Goal: Task Accomplishment & Management: Use online tool/utility

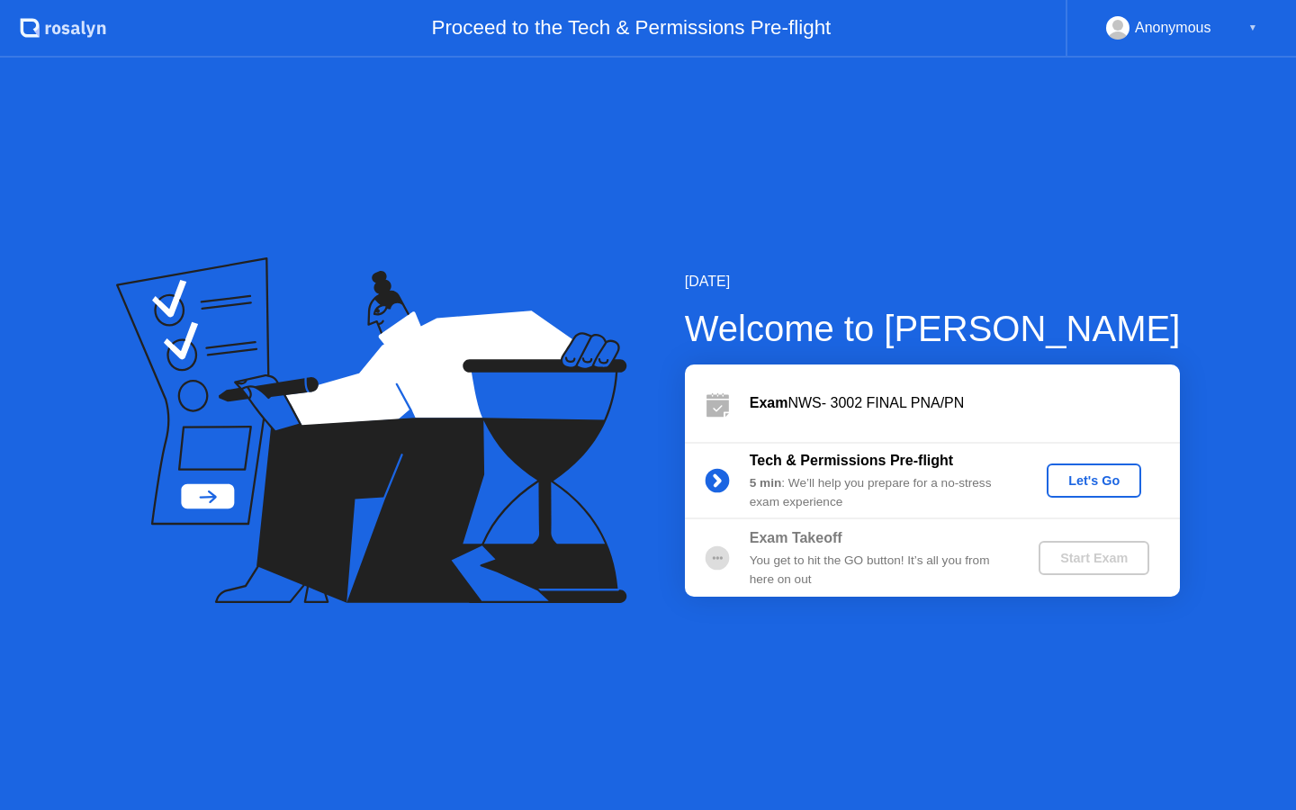
click at [1102, 480] on div "Let's Go" at bounding box center [1094, 480] width 80 height 14
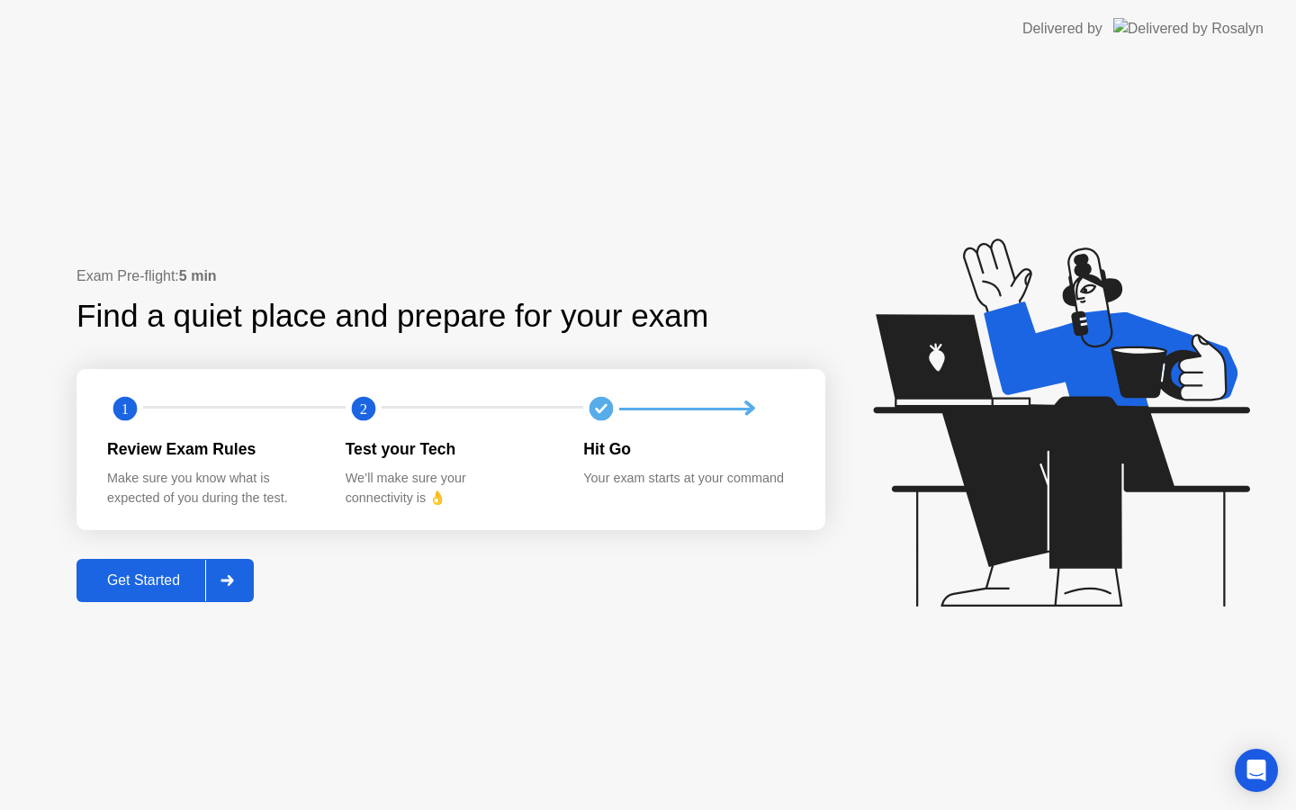
click at [146, 579] on div "Get Started" at bounding box center [143, 580] width 123 height 16
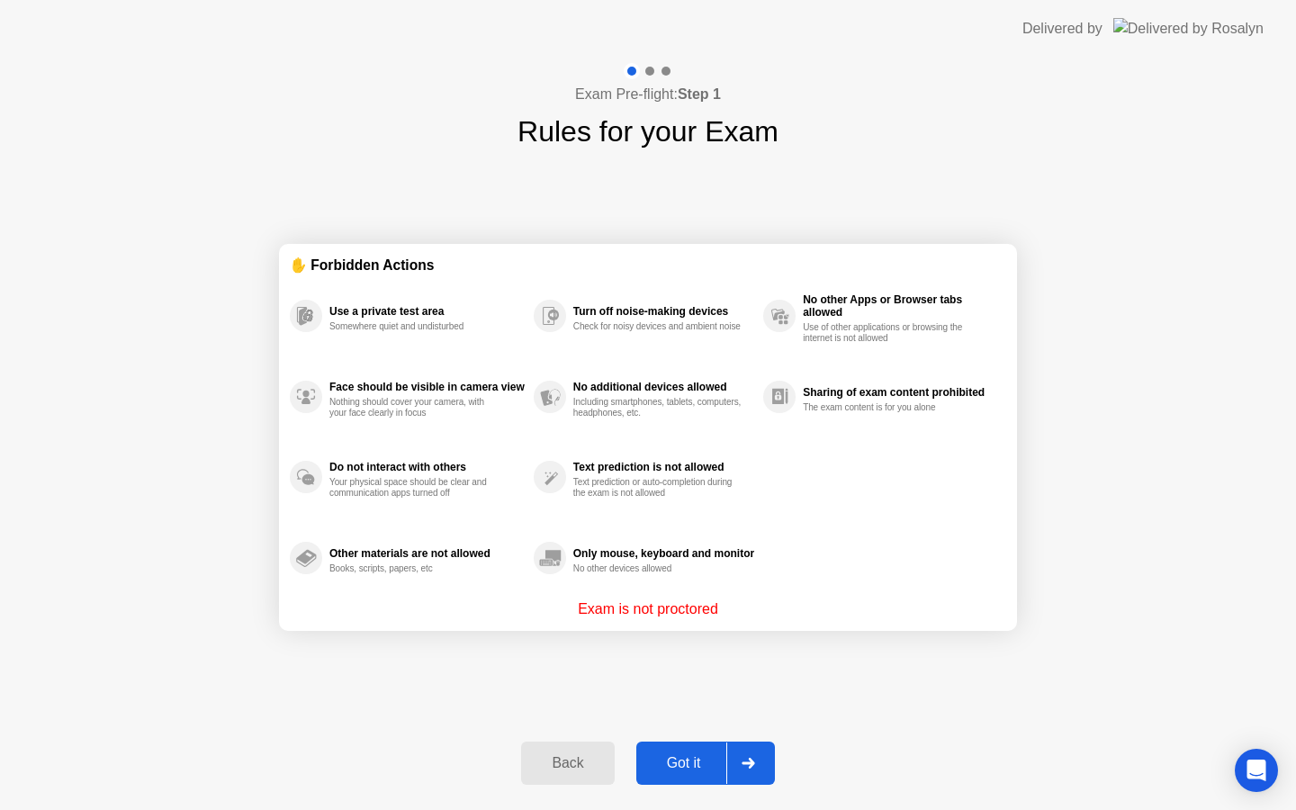
click at [689, 767] on div "Got it" at bounding box center [684, 763] width 85 height 16
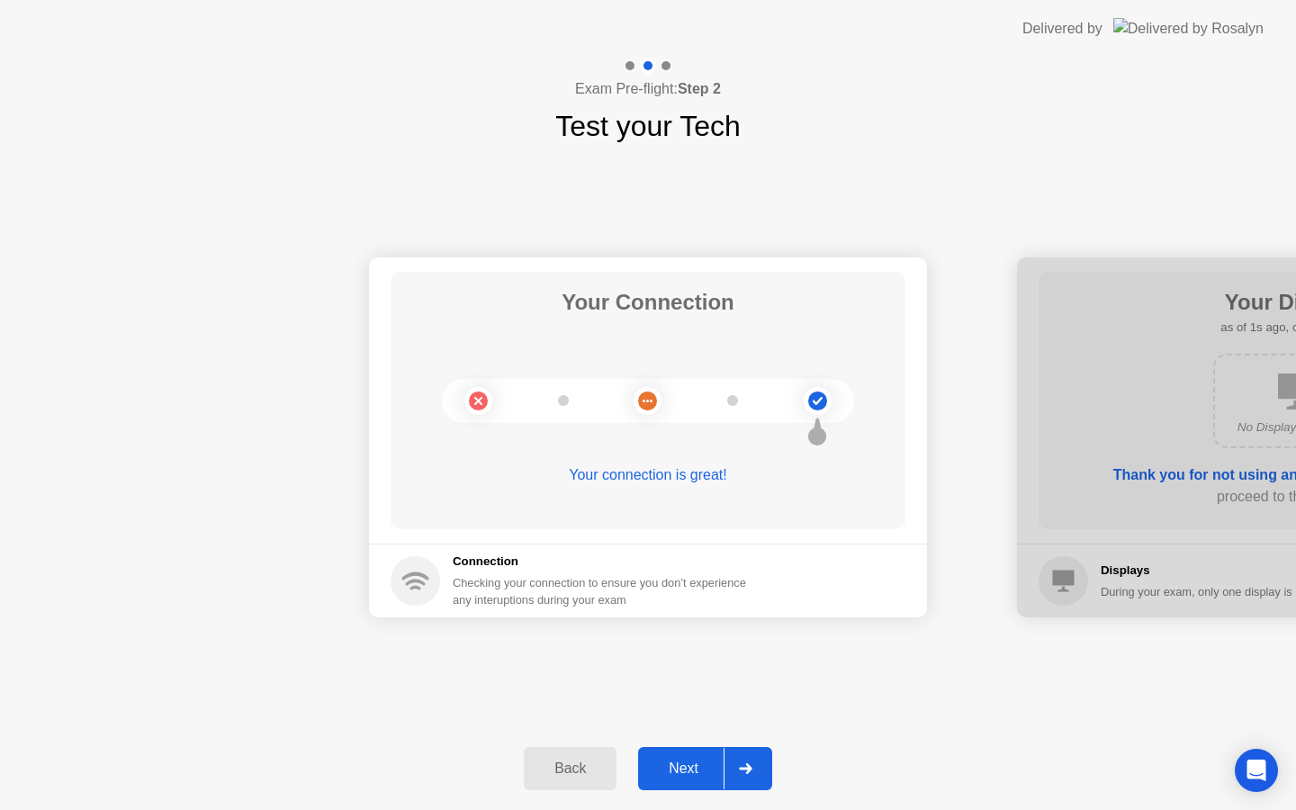
click at [672, 770] on div "Next" at bounding box center [684, 769] width 80 height 16
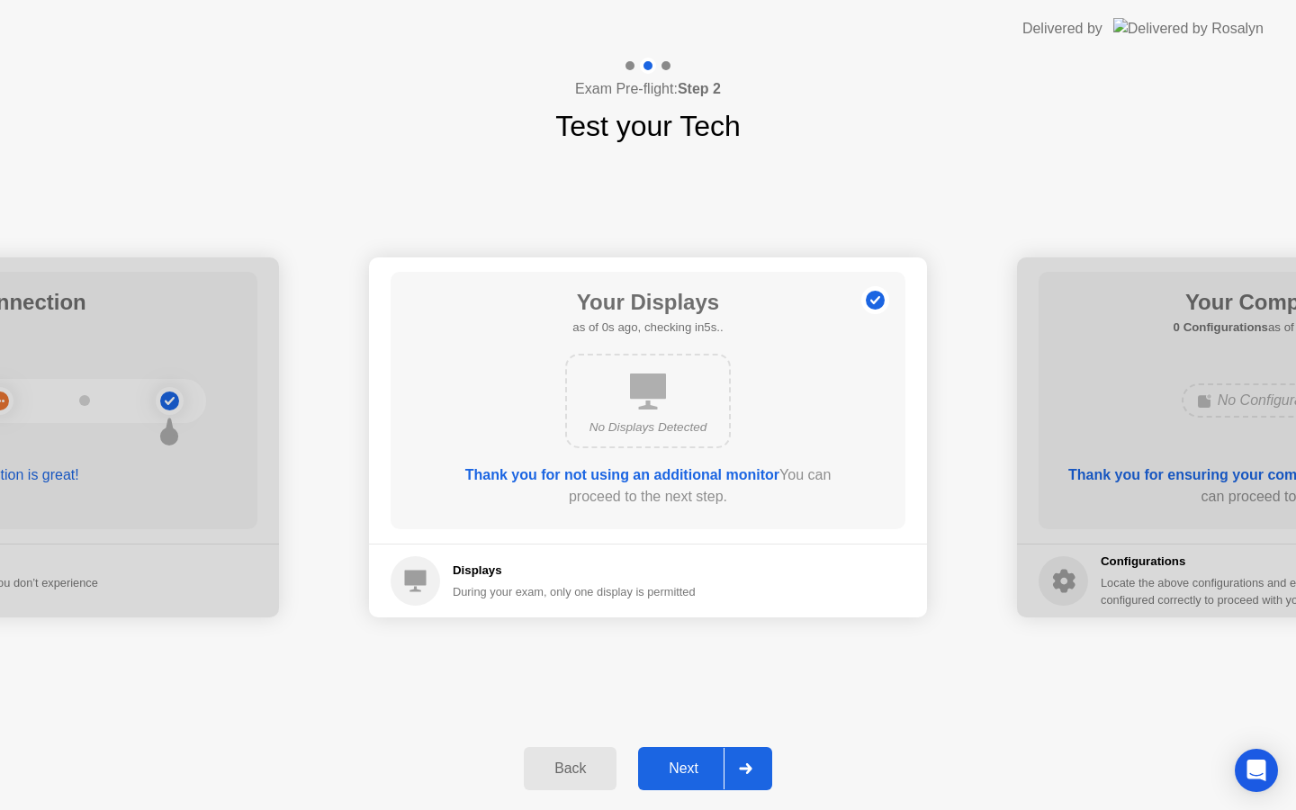
click at [673, 766] on div "Next" at bounding box center [684, 769] width 80 height 16
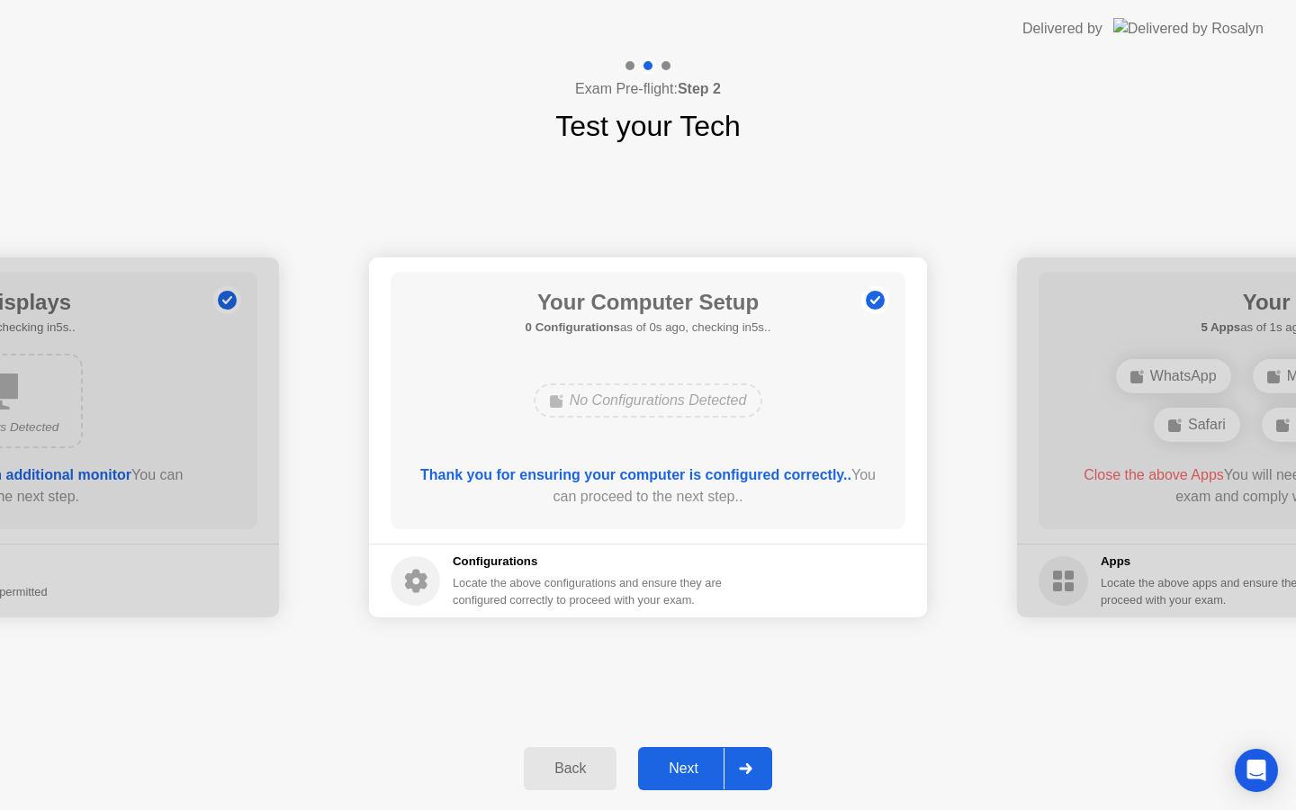
click at [674, 766] on div "Next" at bounding box center [684, 769] width 80 height 16
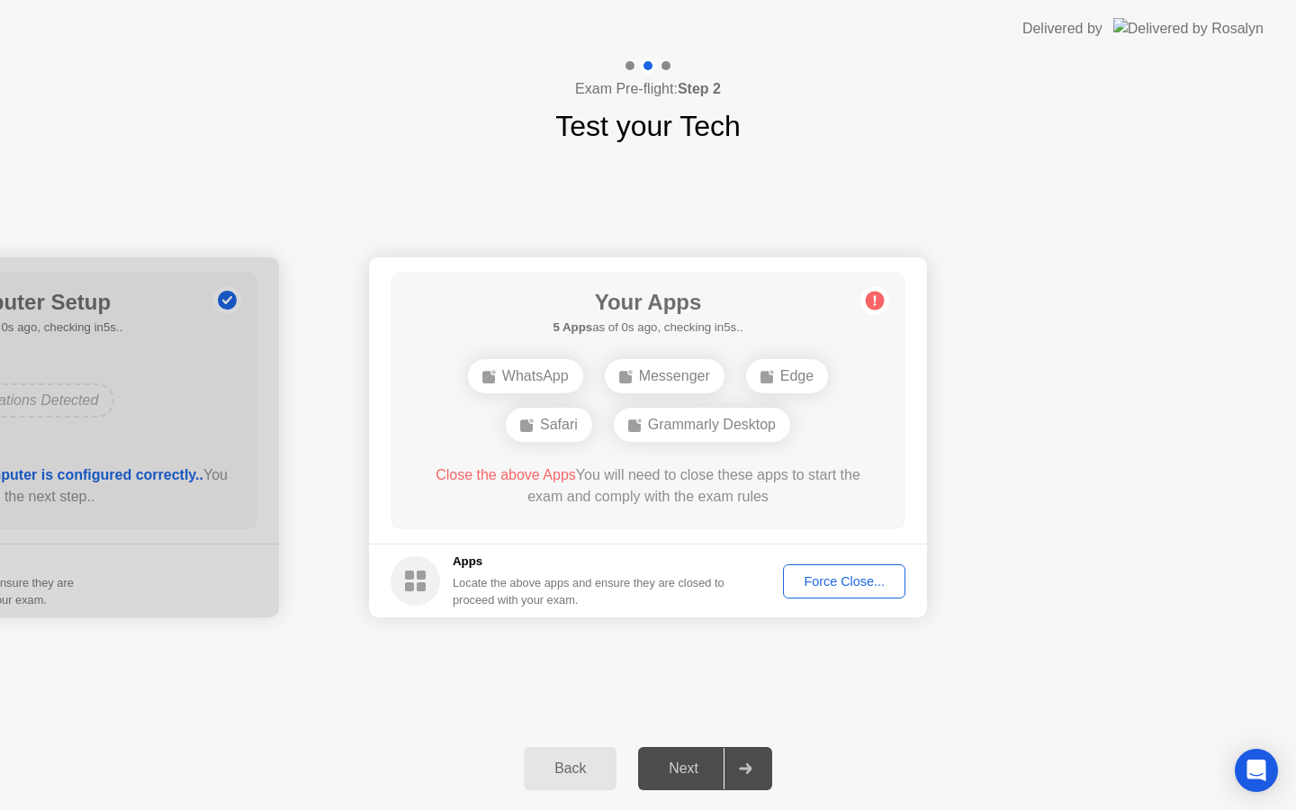
click at [674, 766] on div "Next" at bounding box center [684, 769] width 80 height 16
click at [825, 580] on div "Force Close..." at bounding box center [844, 581] width 110 height 14
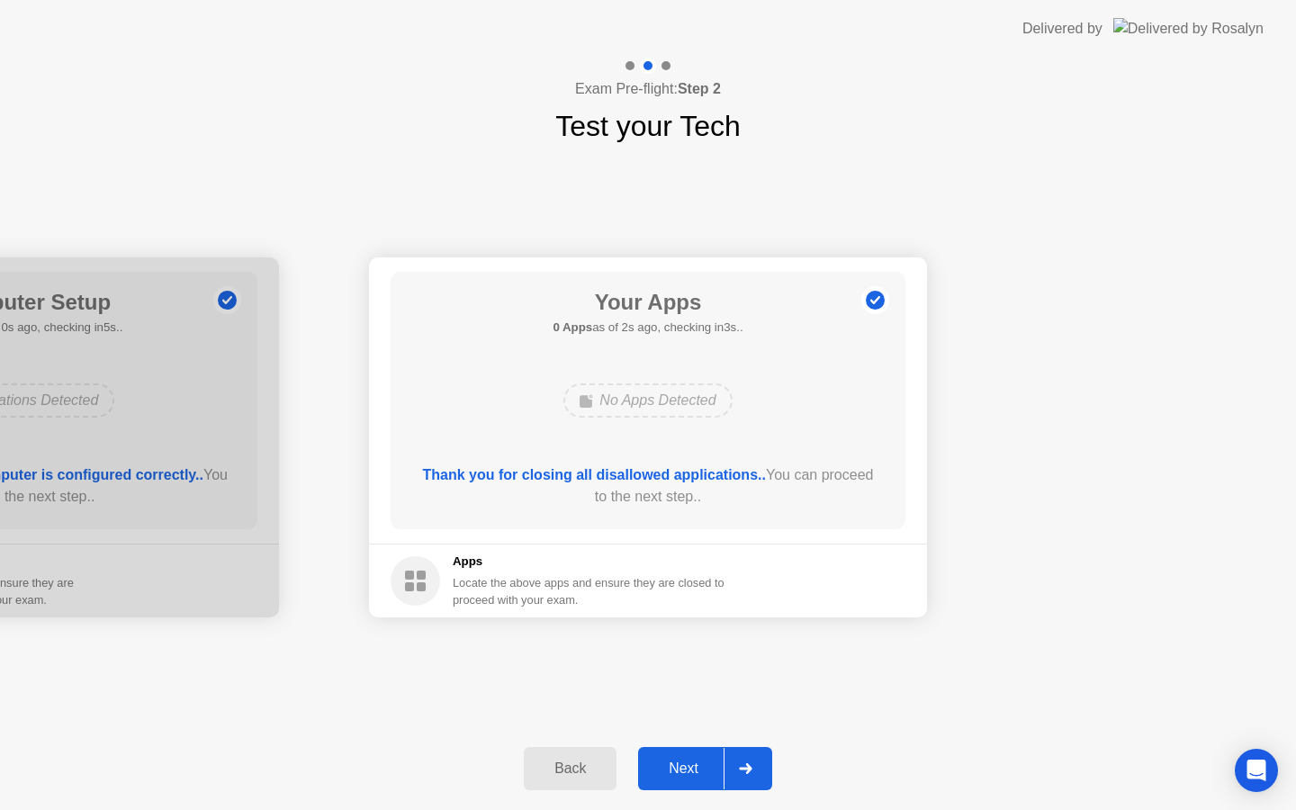
click at [689, 763] on div "Next" at bounding box center [684, 769] width 80 height 16
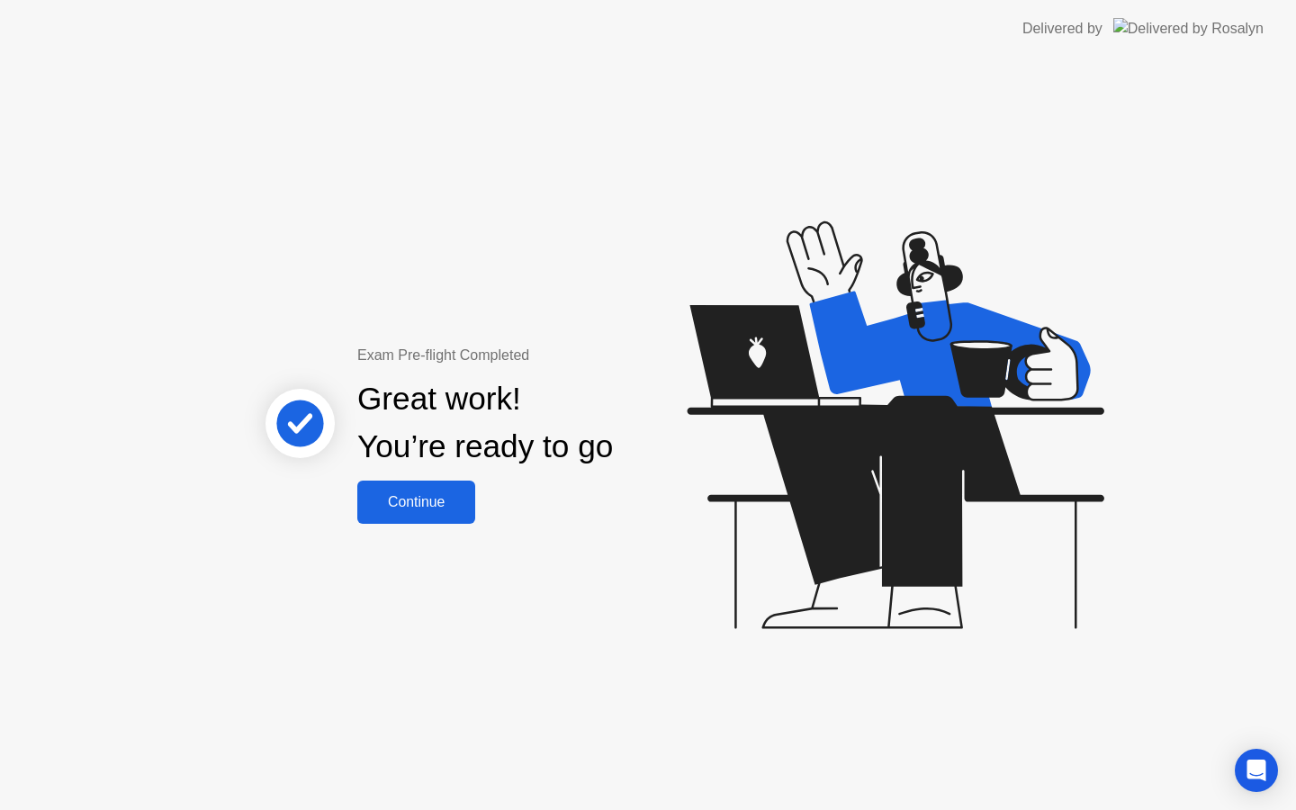
click at [442, 494] on div "Continue" at bounding box center [416, 502] width 107 height 16
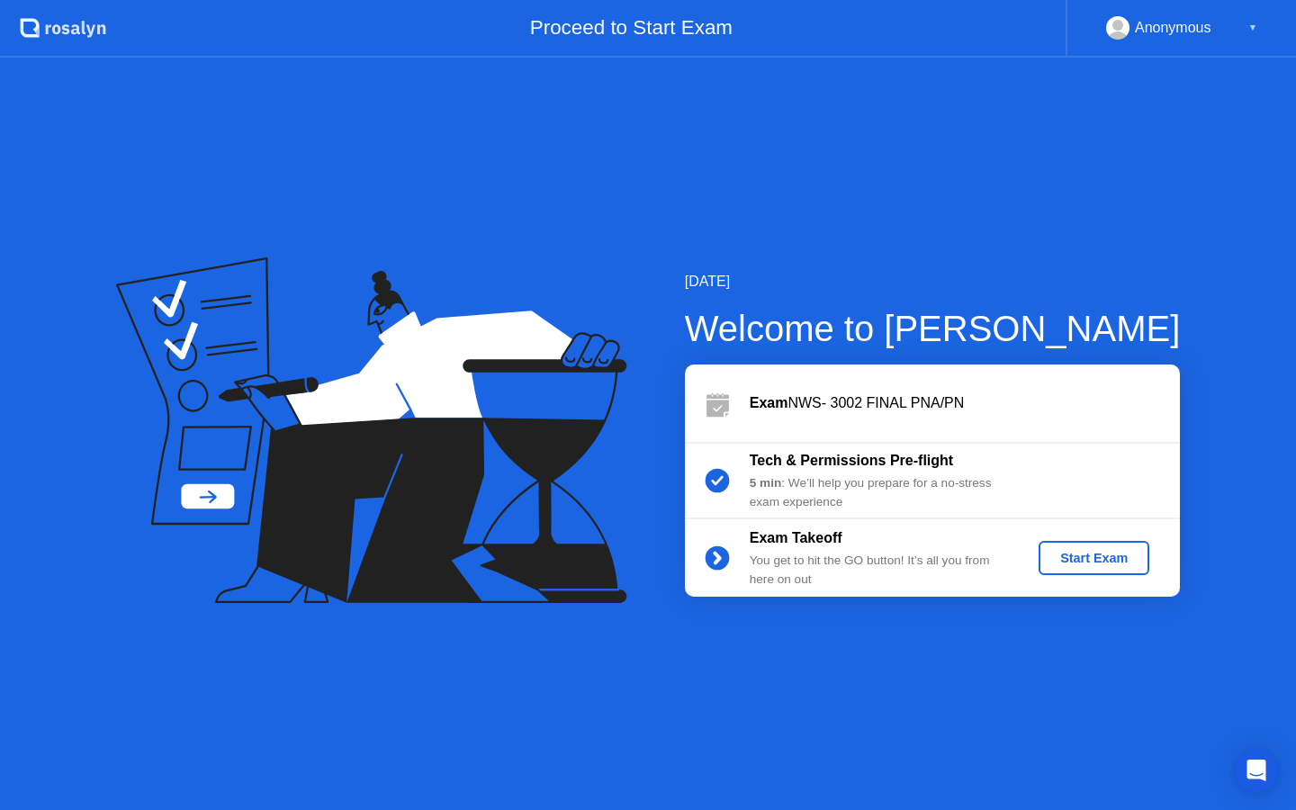
click at [1075, 560] on div "Start Exam" at bounding box center [1094, 558] width 96 height 14
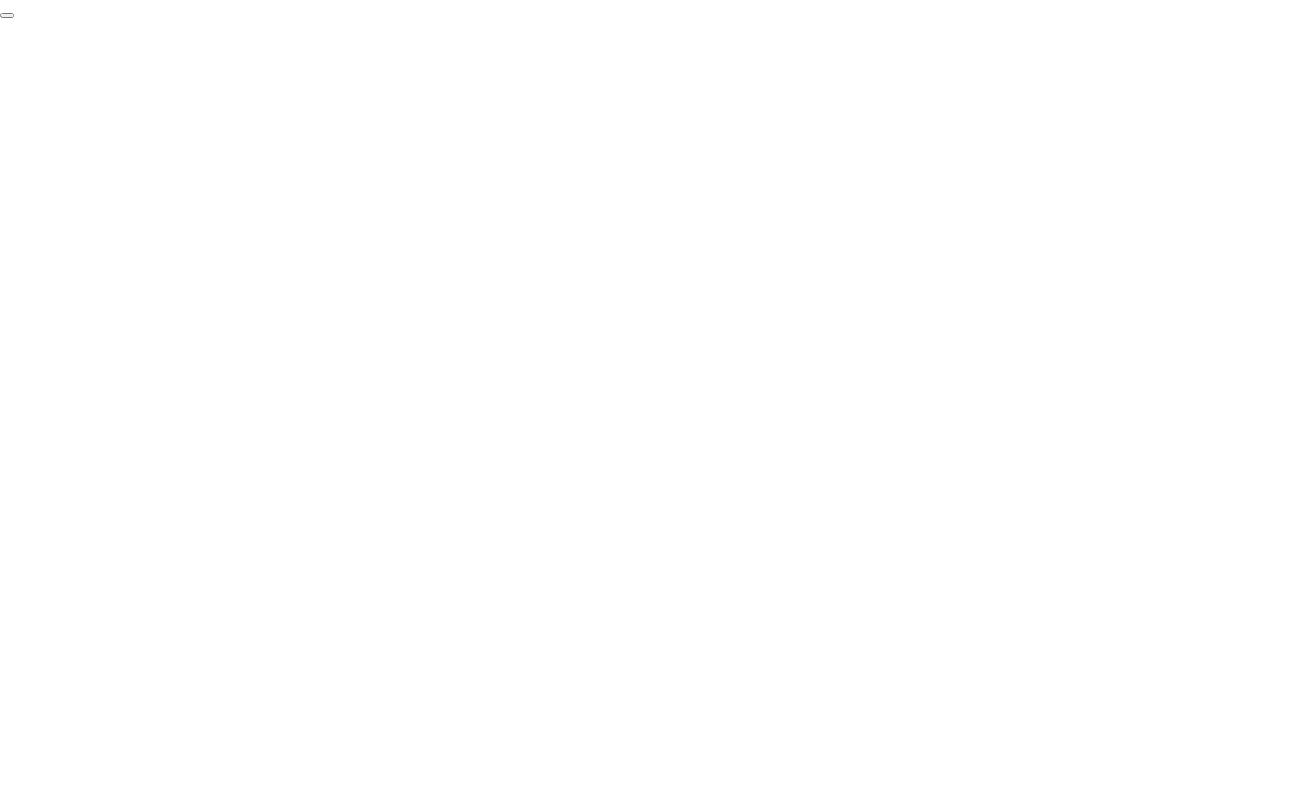
click div "End Proctoring Session"
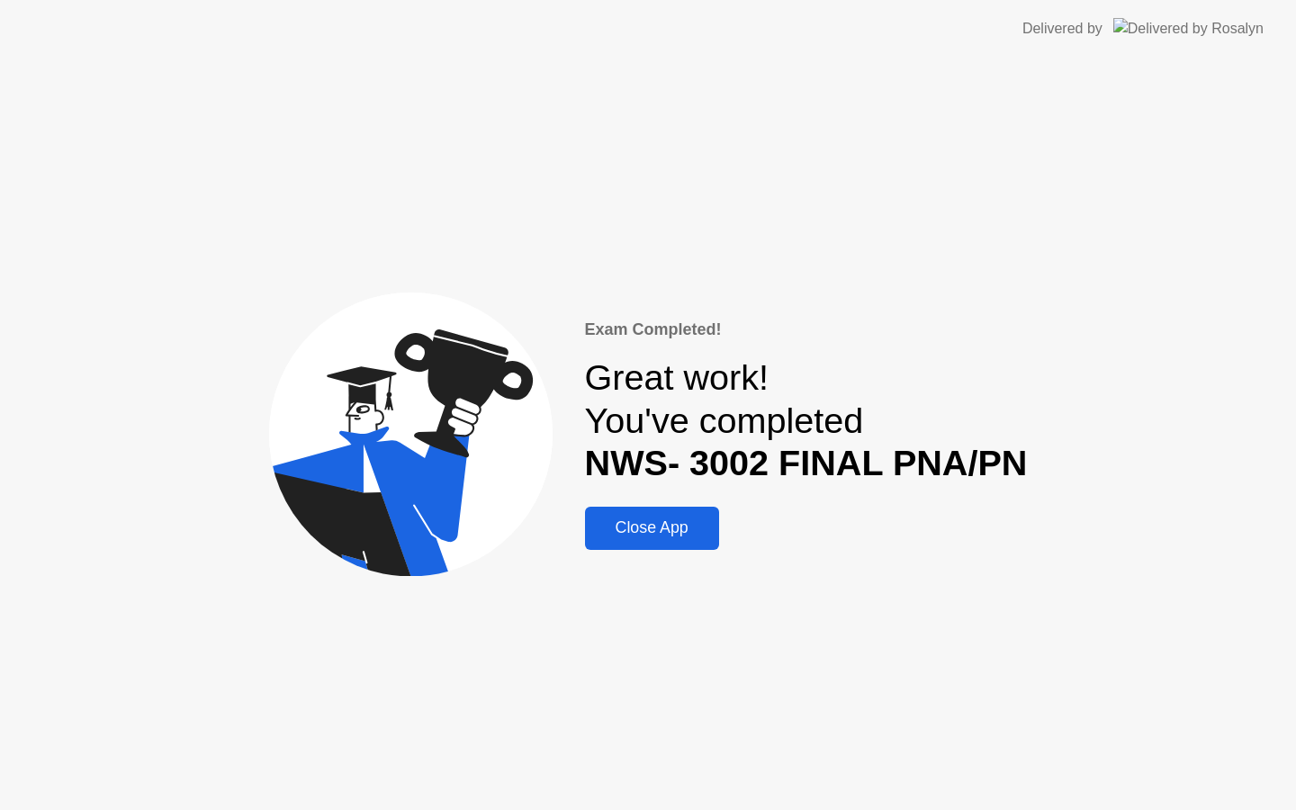
click at [675, 547] on button "Close App" at bounding box center [652, 528] width 134 height 43
